Goal: Transaction & Acquisition: Purchase product/service

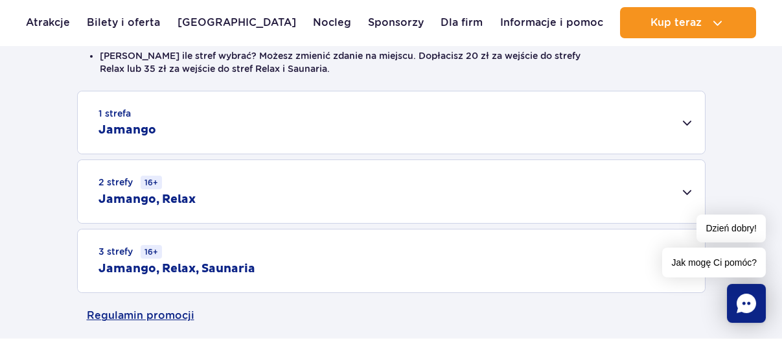
scroll to position [453, 0]
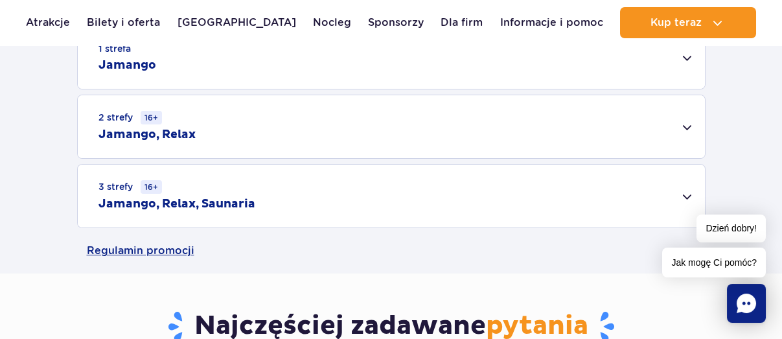
click at [687, 198] on div "3 strefy 16+ Jamango, Relax, Saunaria" at bounding box center [391, 196] width 627 height 63
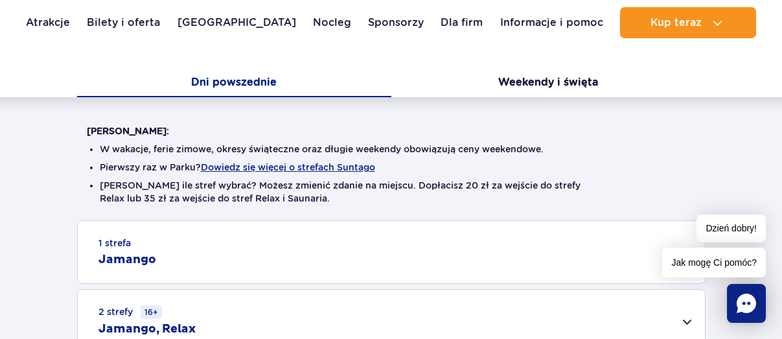
scroll to position [194, 0]
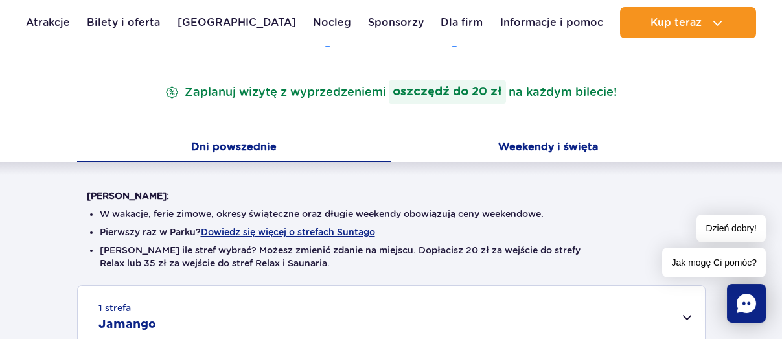
click at [542, 143] on button "Weekendy i święta" at bounding box center [548, 148] width 314 height 27
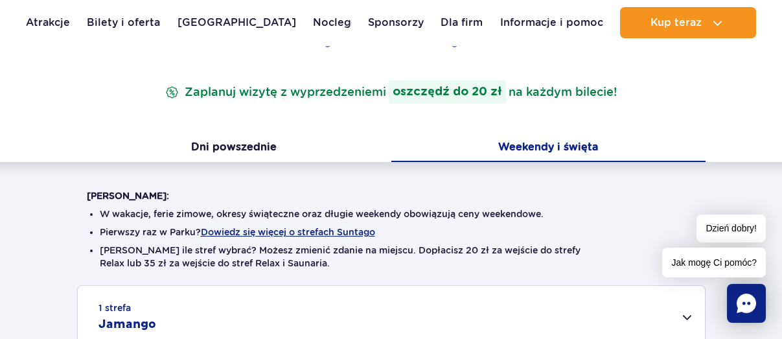
click at [546, 151] on button "Weekendy i święta" at bounding box center [548, 148] width 314 height 27
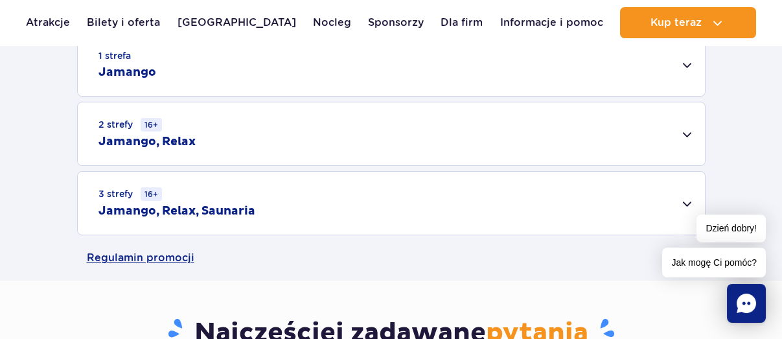
scroll to position [518, 0]
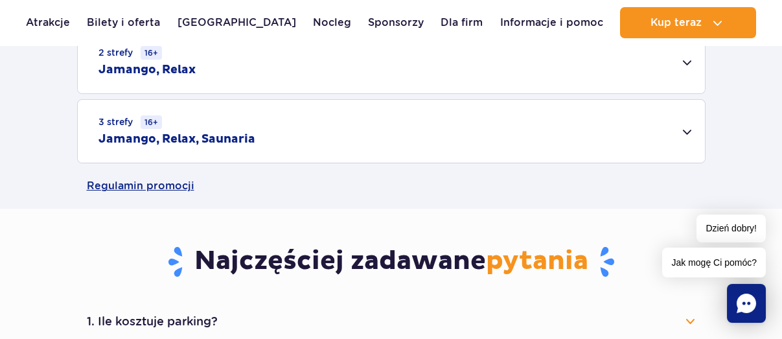
click at [693, 132] on div "3 strefy 16+ Jamango, Relax, Saunaria" at bounding box center [391, 131] width 627 height 63
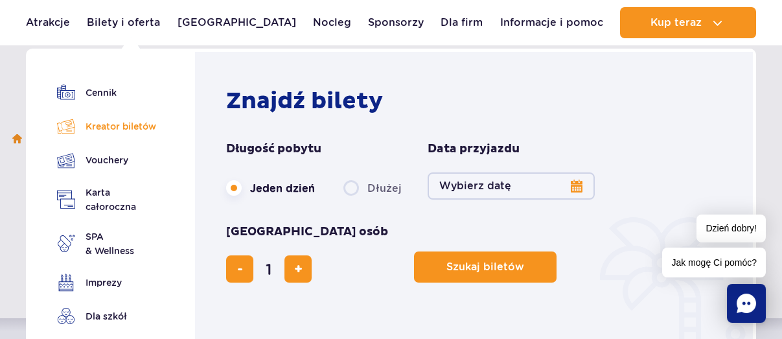
scroll to position [65, 0]
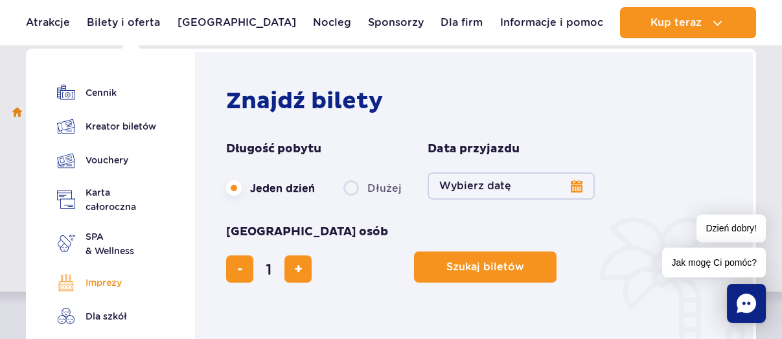
click at [104, 285] on link "Imprezy" at bounding box center [110, 282] width 106 height 18
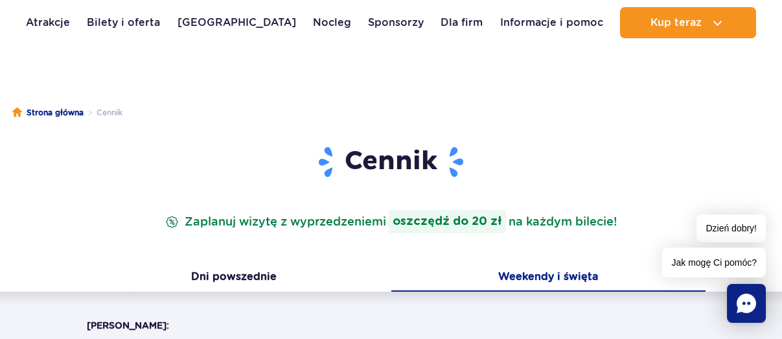
scroll to position [130, 0]
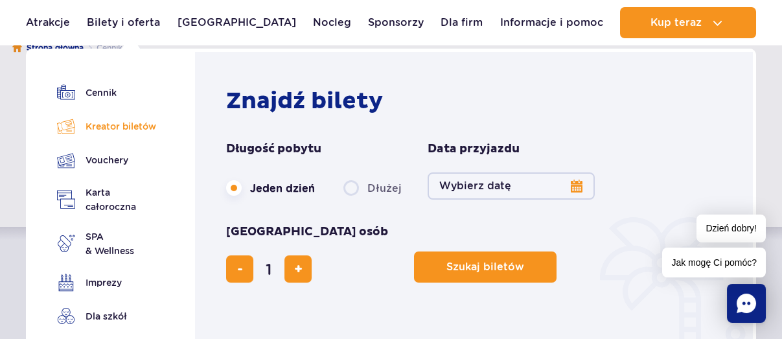
click at [120, 127] on link "Kreator biletów" at bounding box center [110, 126] width 106 height 18
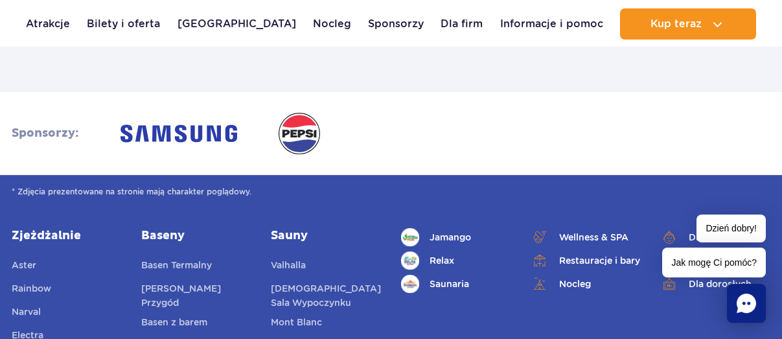
scroll to position [4016, 0]
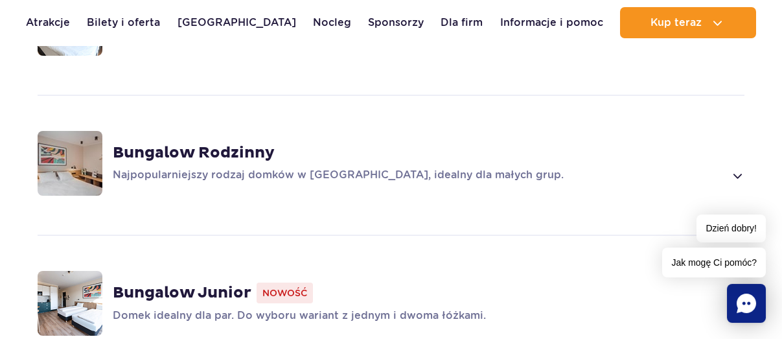
scroll to position [1036, 0]
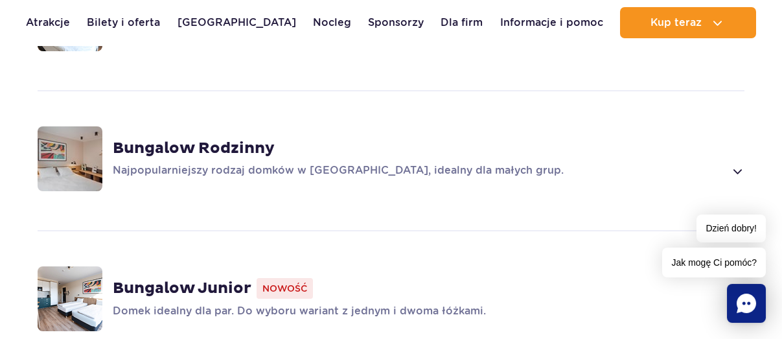
click at [181, 139] on strong "Bungalow Rodzinny" at bounding box center [194, 148] width 162 height 19
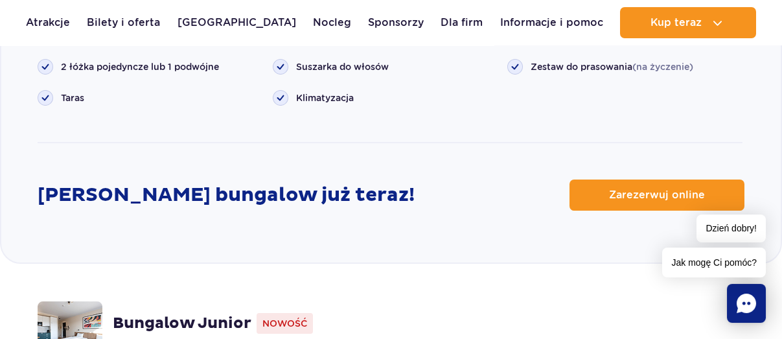
scroll to position [1699, 0]
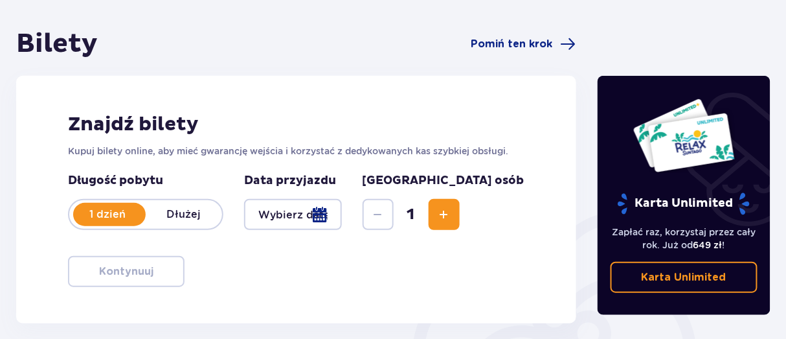
scroll to position [130, 0]
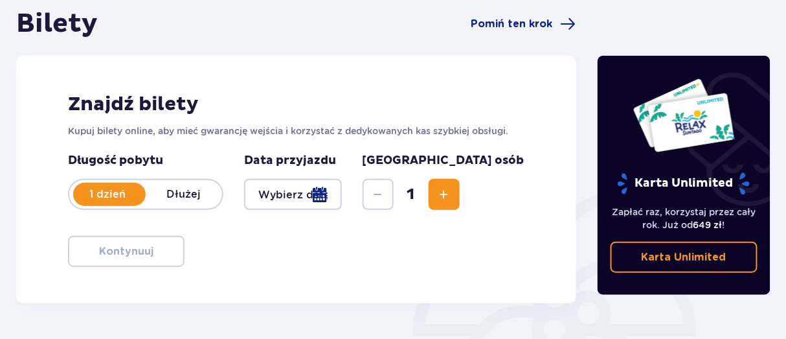
click at [342, 197] on div at bounding box center [293, 194] width 98 height 31
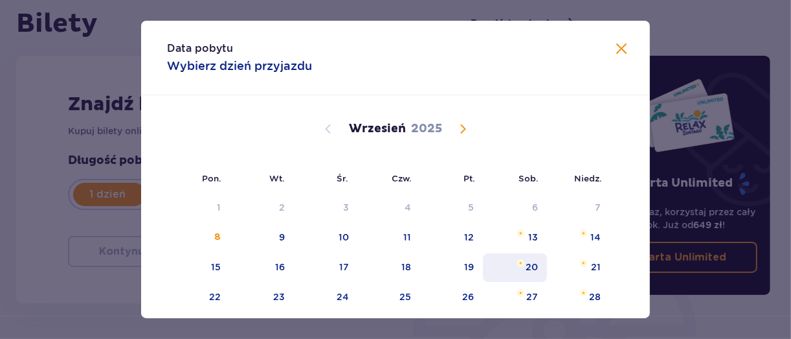
click at [532, 274] on div "20" at bounding box center [515, 267] width 64 height 28
type input "20.09.25"
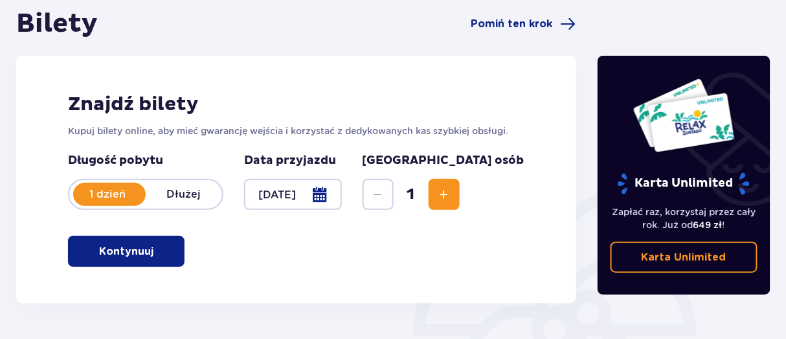
click at [452, 198] on span "Increase" at bounding box center [445, 195] width 16 height 16
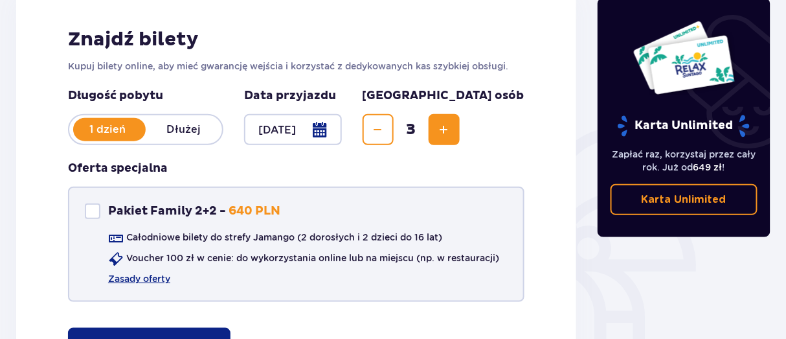
scroll to position [259, 0]
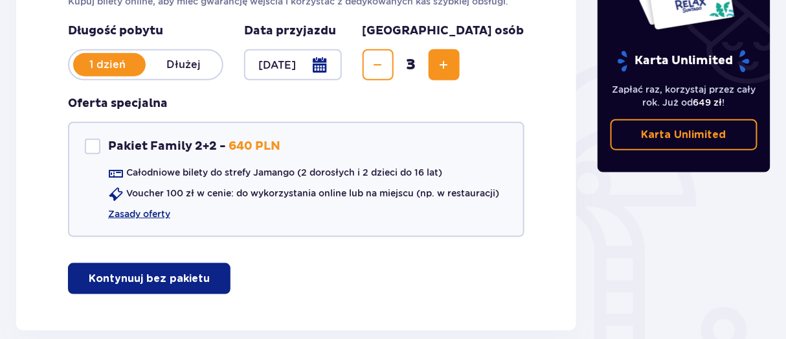
click at [136, 288] on button "Kontynuuj bez pakietu" at bounding box center [149, 278] width 163 height 31
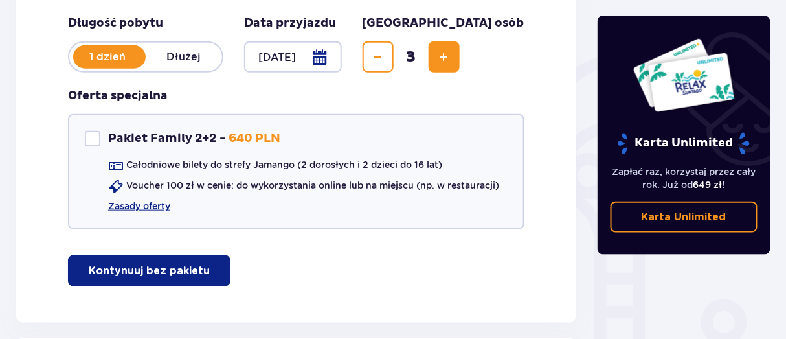
scroll to position [266, 0]
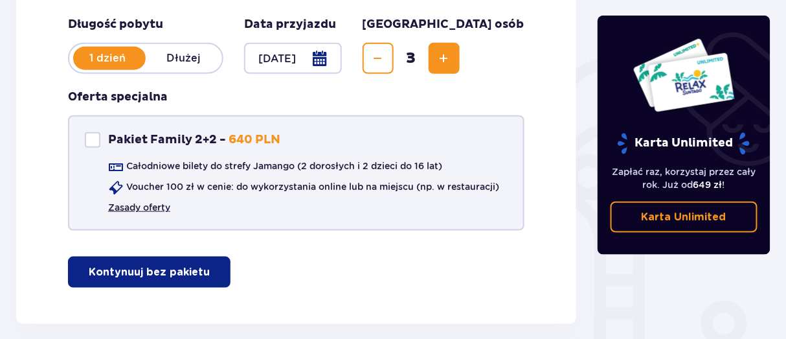
click at [142, 207] on link "Zasady oferty" at bounding box center [139, 207] width 62 height 13
click at [166, 273] on p "Kontynuuj bez pakietu" at bounding box center [149, 272] width 121 height 14
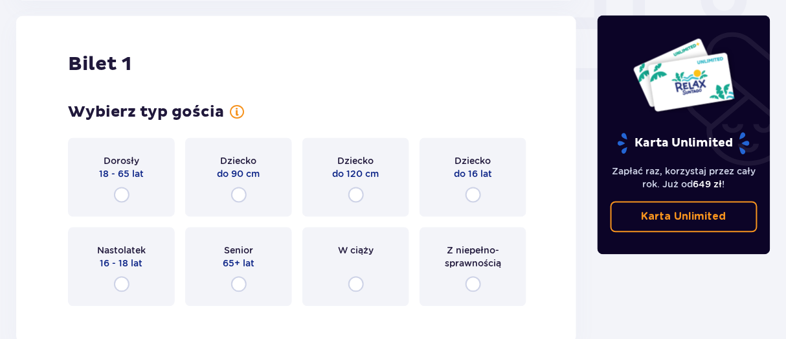
scroll to position [589, 0]
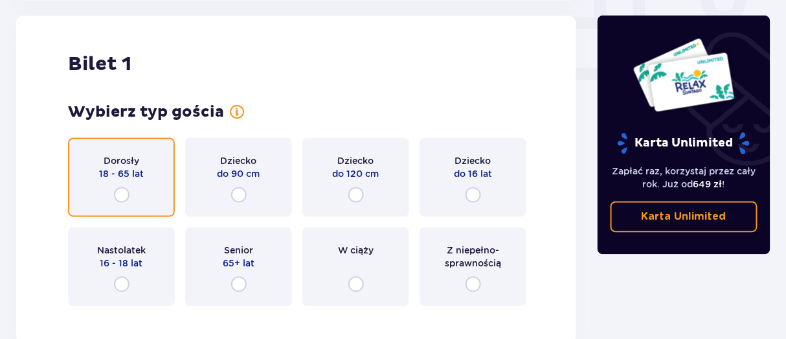
click at [122, 195] on input "radio" at bounding box center [122, 195] width 16 height 16
radio input "true"
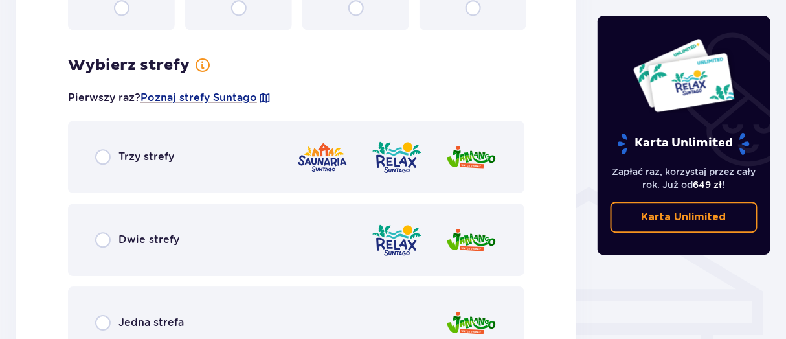
scroll to position [905, 0]
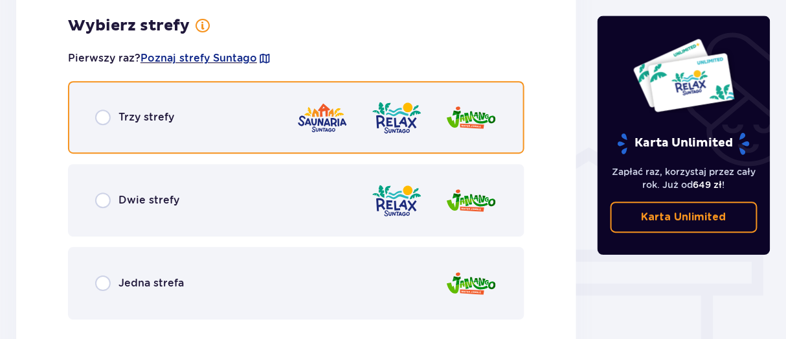
click at [106, 120] on input "radio" at bounding box center [103, 117] width 16 height 16
radio input "true"
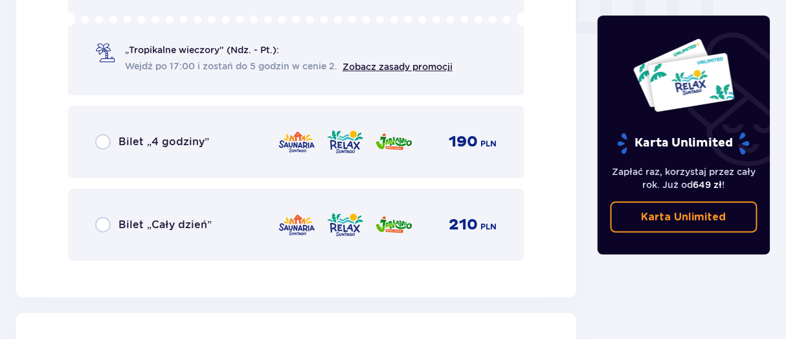
scroll to position [1363, 0]
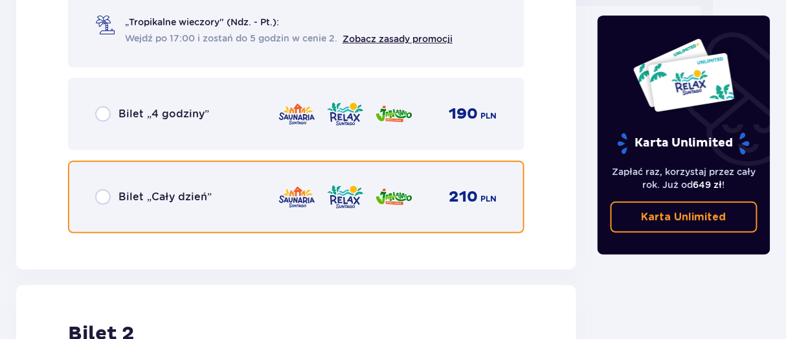
click at [106, 198] on input "radio" at bounding box center [103, 197] width 16 height 16
radio input "true"
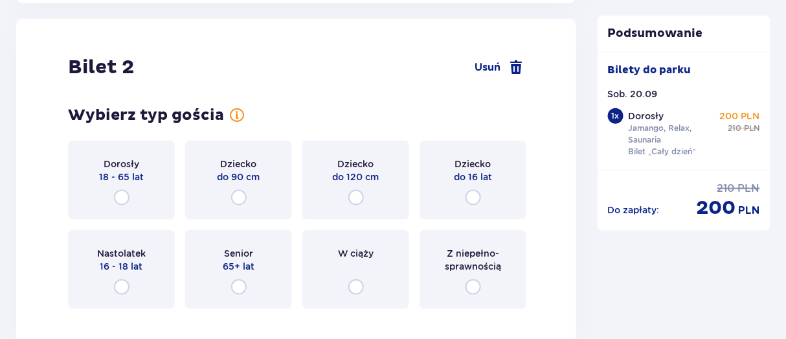
scroll to position [1632, 0]
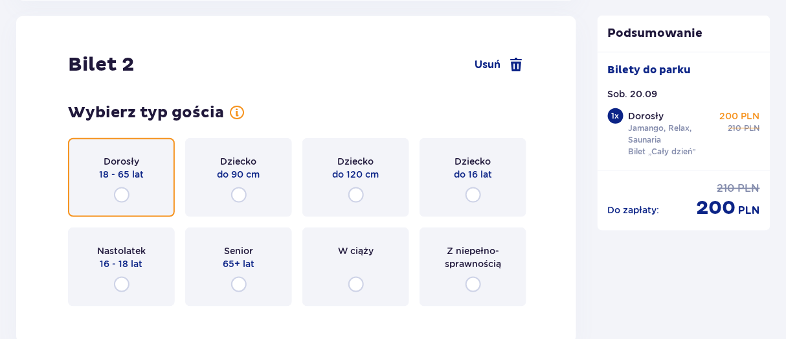
click at [123, 197] on input "radio" at bounding box center [122, 195] width 16 height 16
radio input "true"
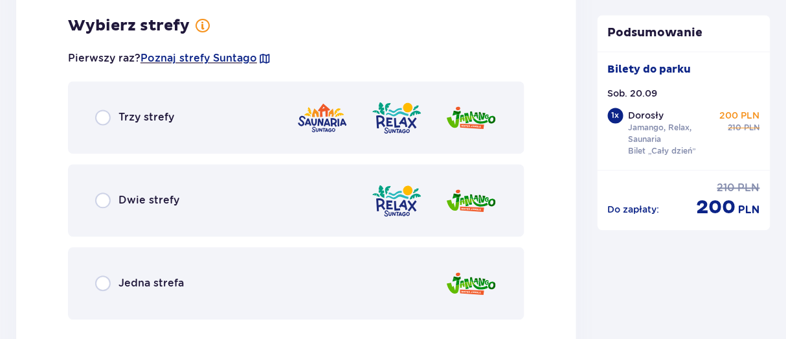
scroll to position [1948, 0]
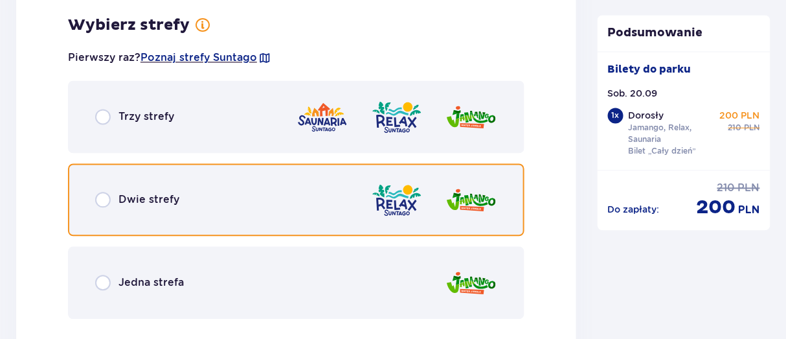
click at [100, 201] on input "radio" at bounding box center [103, 200] width 16 height 16
radio input "true"
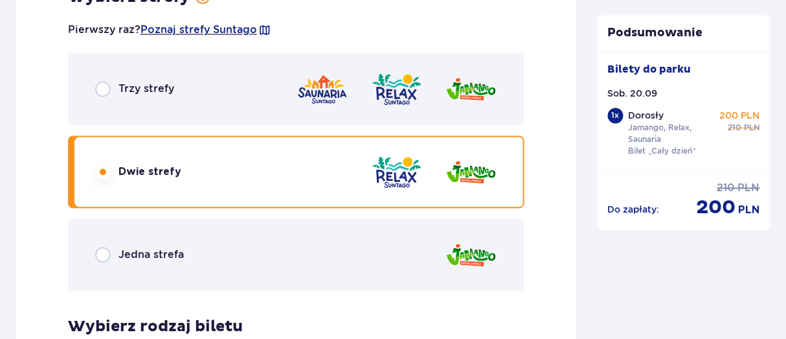
scroll to position [1953, 0]
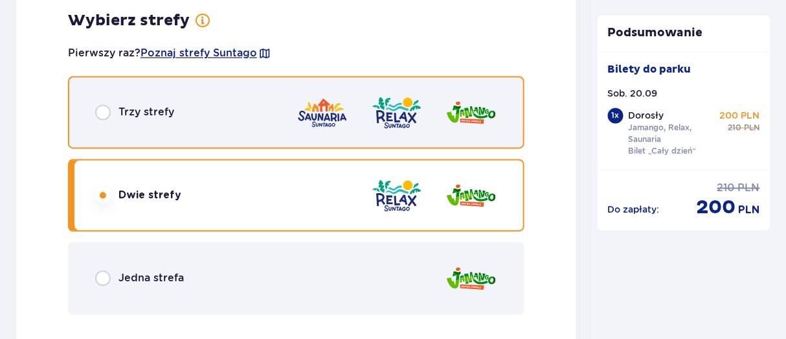
click at [102, 111] on input "radio" at bounding box center [103, 113] width 16 height 16
radio input "true"
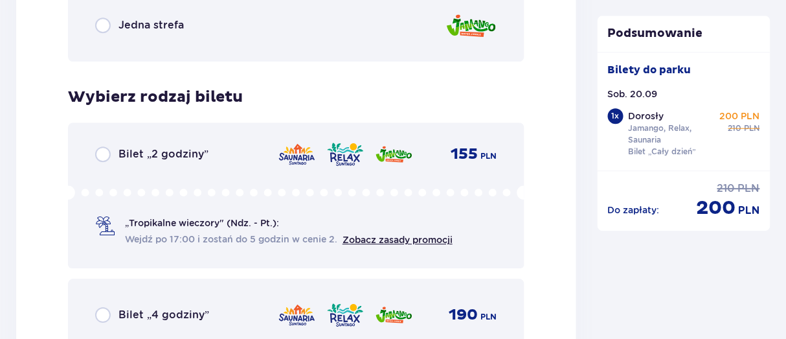
scroll to position [2277, 0]
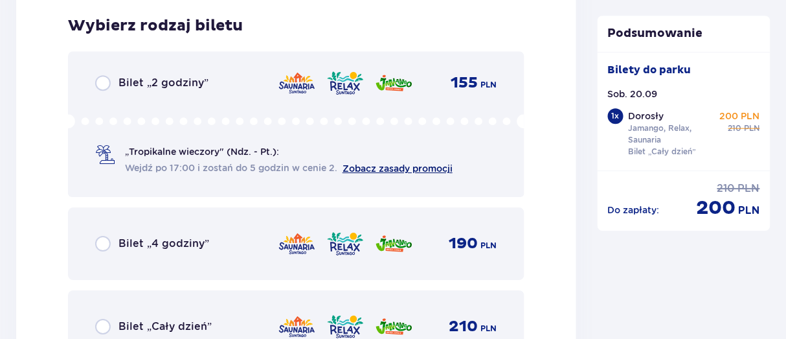
click at [361, 169] on link "Zobacz zasady promocji" at bounding box center [398, 168] width 110 height 10
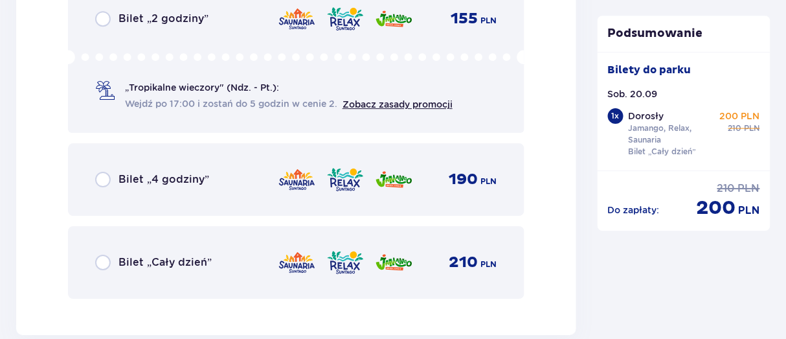
click at [168, 258] on p "Bilet „Cały dzień”" at bounding box center [165, 262] width 93 height 14
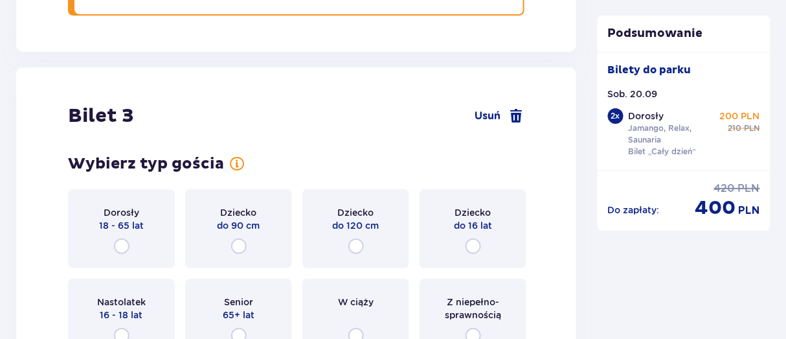
scroll to position [2675, 0]
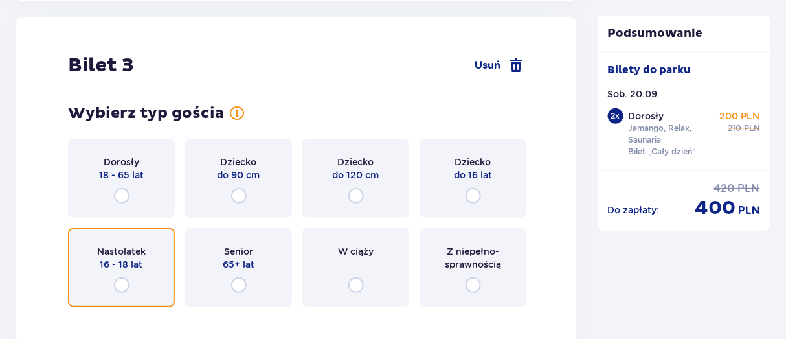
click at [124, 286] on input "radio" at bounding box center [122, 285] width 16 height 16
radio input "true"
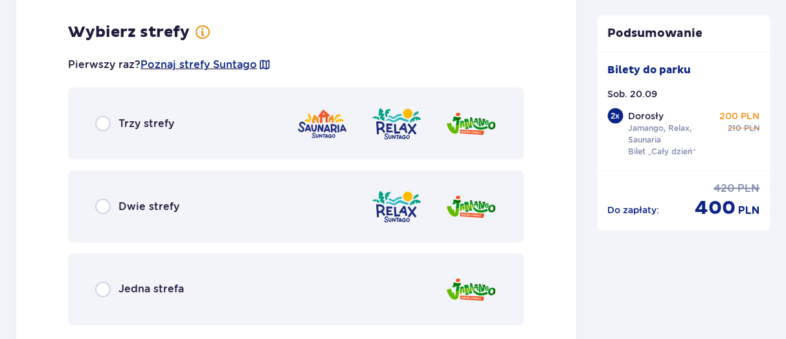
scroll to position [2992, 0]
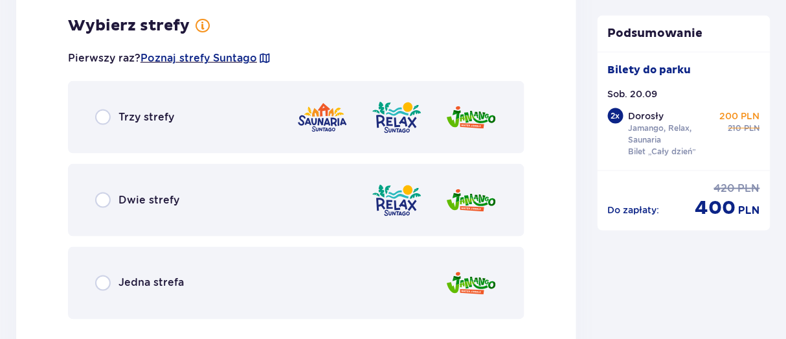
click at [136, 114] on p "Trzy strefy" at bounding box center [147, 117] width 56 height 14
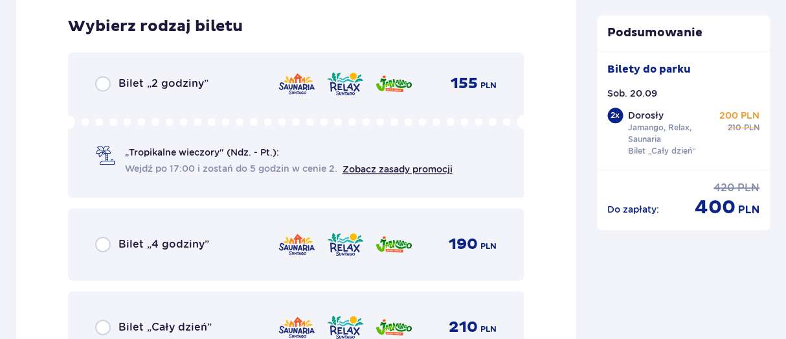
scroll to position [3385, 0]
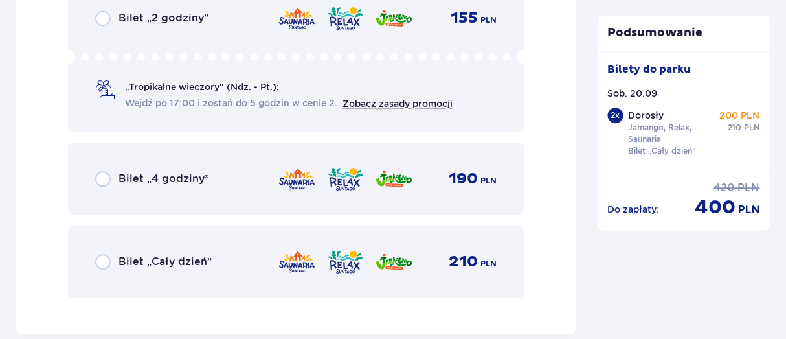
click at [137, 259] on p "Bilet „Cały dzień”" at bounding box center [165, 262] width 93 height 14
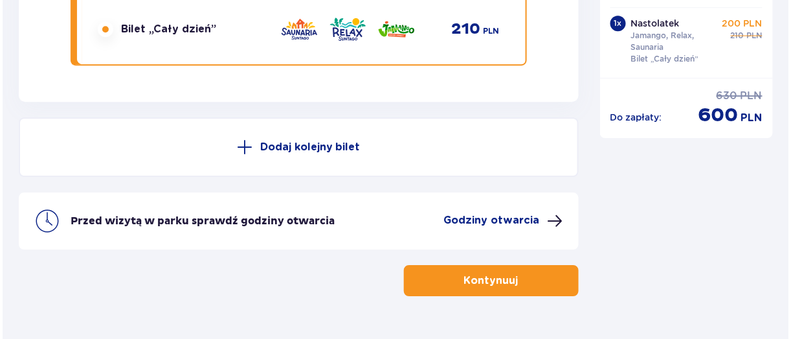
scroll to position [3652, 0]
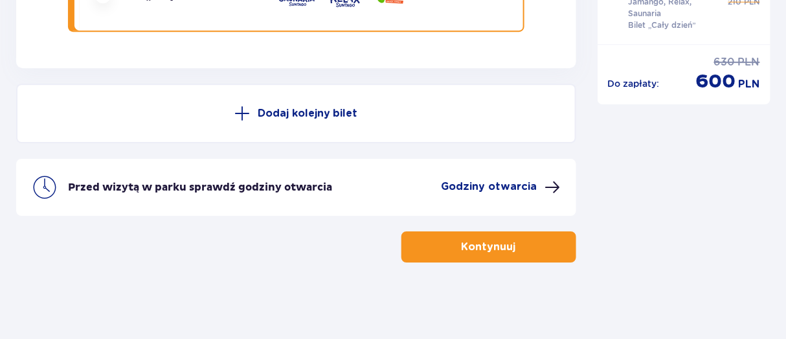
click at [475, 185] on p "Godziny otwarcia" at bounding box center [490, 186] width 96 height 14
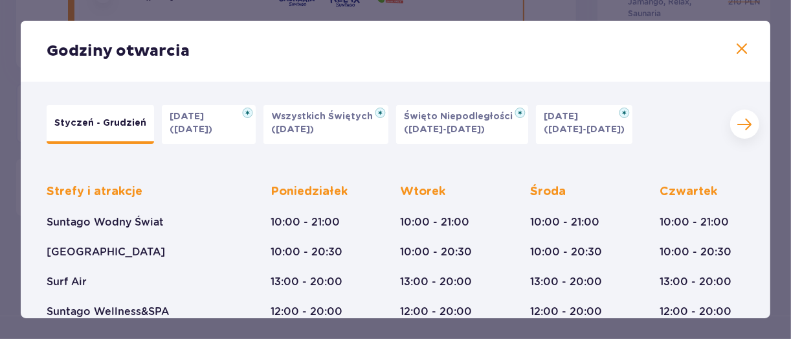
click at [740, 132] on button at bounding box center [745, 123] width 29 height 29
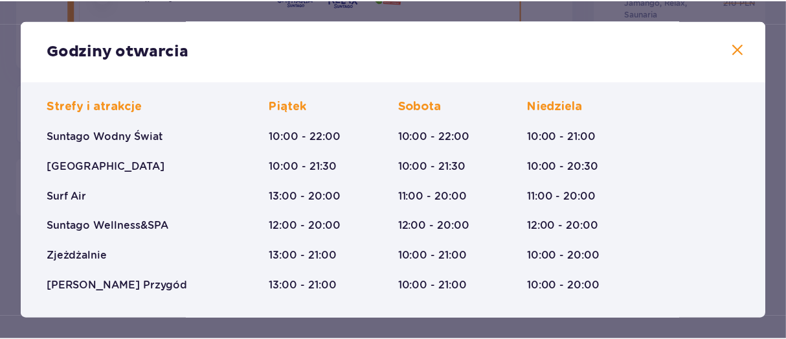
scroll to position [74, 0]
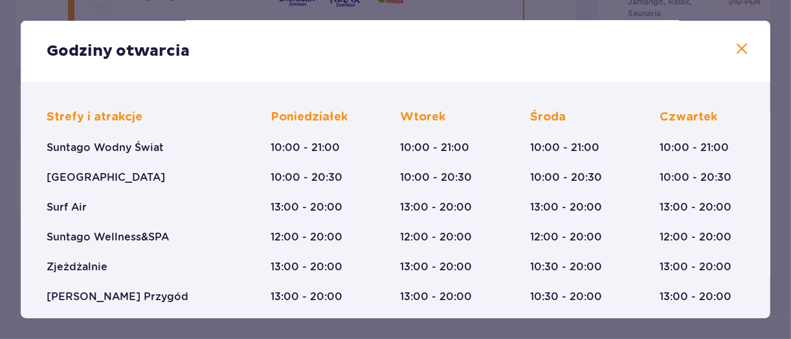
click at [736, 45] on span at bounding box center [742, 49] width 16 height 16
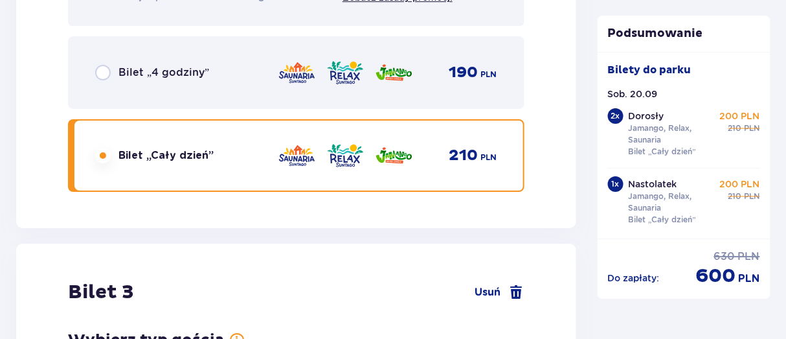
scroll to position [2291, 0]
